Goal: Task Accomplishment & Management: Use online tool/utility

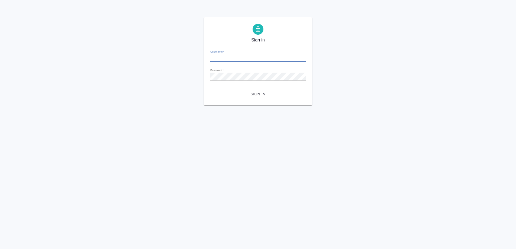
type input "a.ganina@awatera.com"
click at [210, 89] on button "Sign in" at bounding box center [257, 94] width 95 height 10
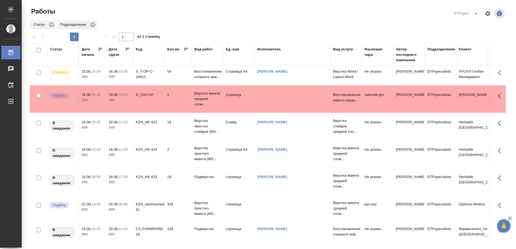
click at [130, 50] on icon at bounding box center [127, 49] width 5 height 5
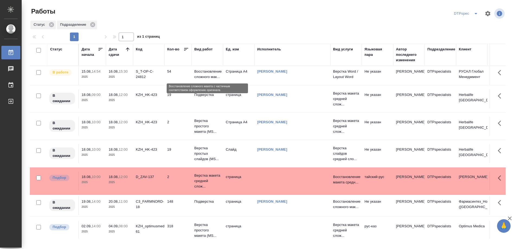
click at [199, 72] on p "Восстановление сложного мак..." at bounding box center [207, 74] width 26 height 11
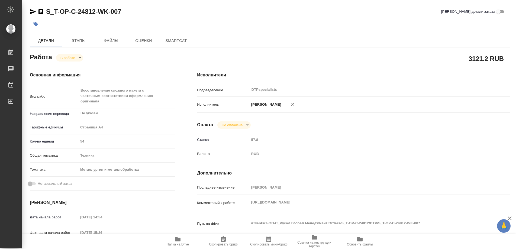
type textarea "x"
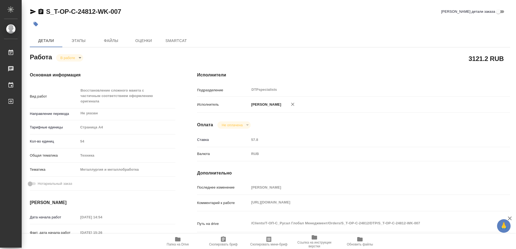
type textarea "x"
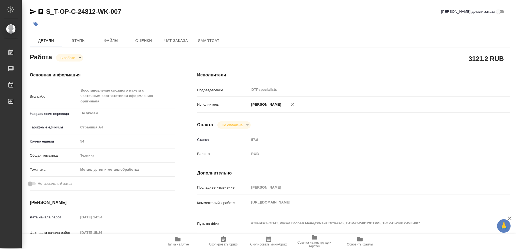
type textarea "x"
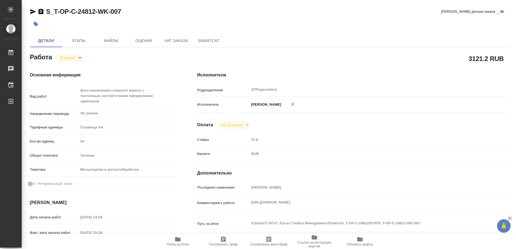
type textarea "x"
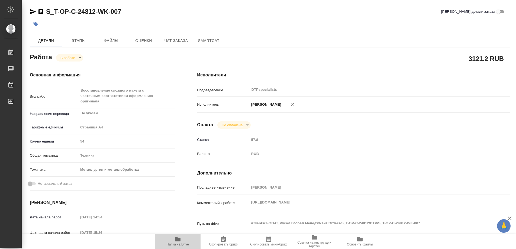
click at [179, 243] on span "Папка на Drive" at bounding box center [178, 244] width 22 height 4
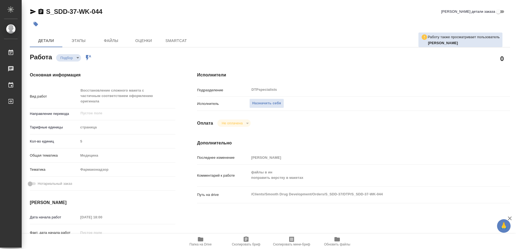
type textarea "x"
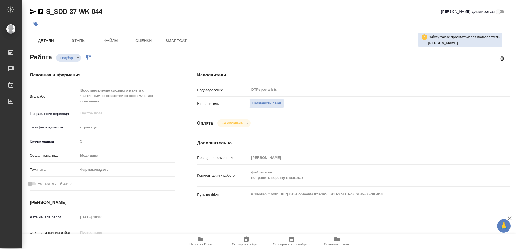
type textarea "x"
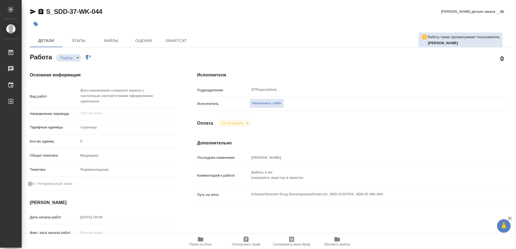
type textarea "x"
